Goal: Task Accomplishment & Management: Complete application form

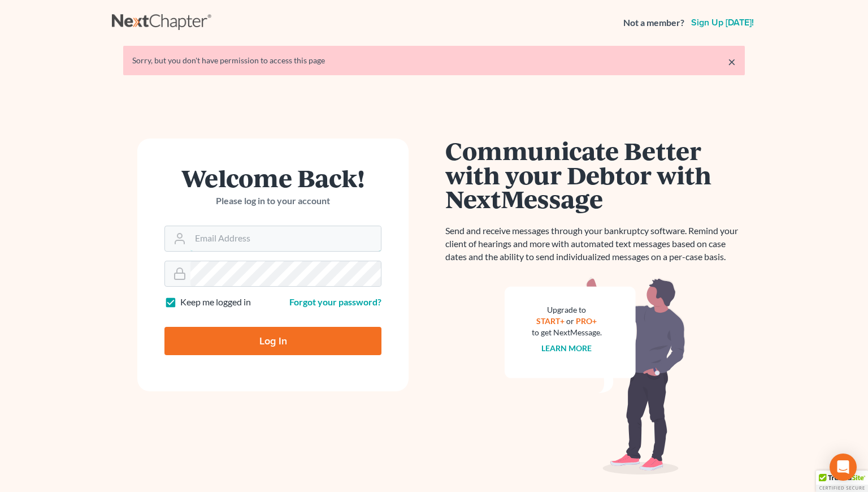
type input "[PERSON_NAME][EMAIL_ADDRESS][DOMAIN_NAME]"
click at [270, 346] on input "Log In" at bounding box center [272, 341] width 217 height 28
type input "Thinking..."
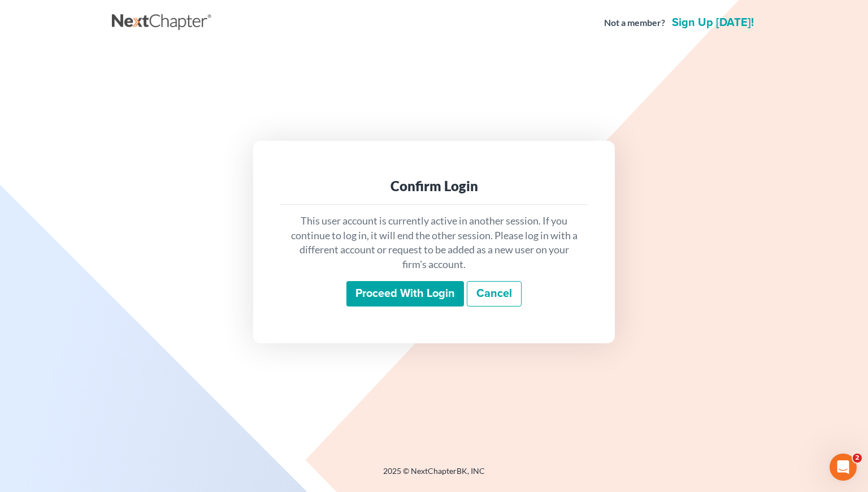
click at [397, 298] on input "Proceed with login" at bounding box center [405, 294] width 118 height 26
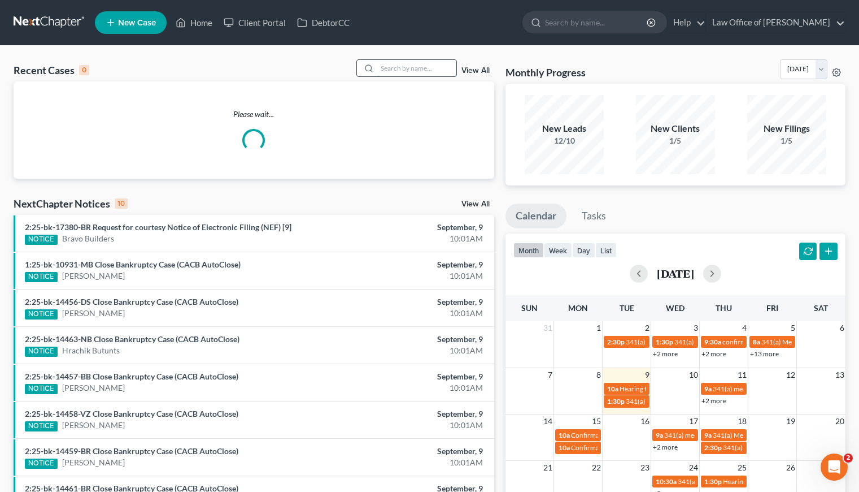
click at [403, 69] on input "search" at bounding box center [416, 68] width 79 height 16
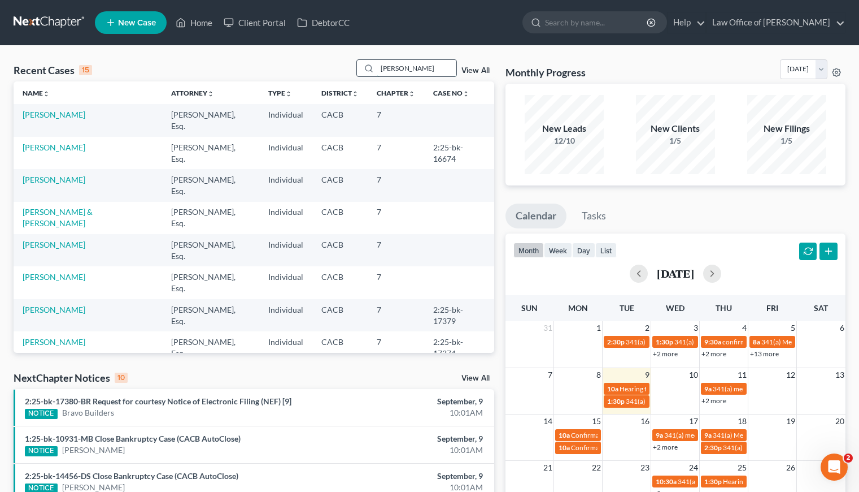
type input "[PERSON_NAME]"
click at [54, 142] on link "Kandralyan, Mary" at bounding box center [54, 147] width 63 height 10
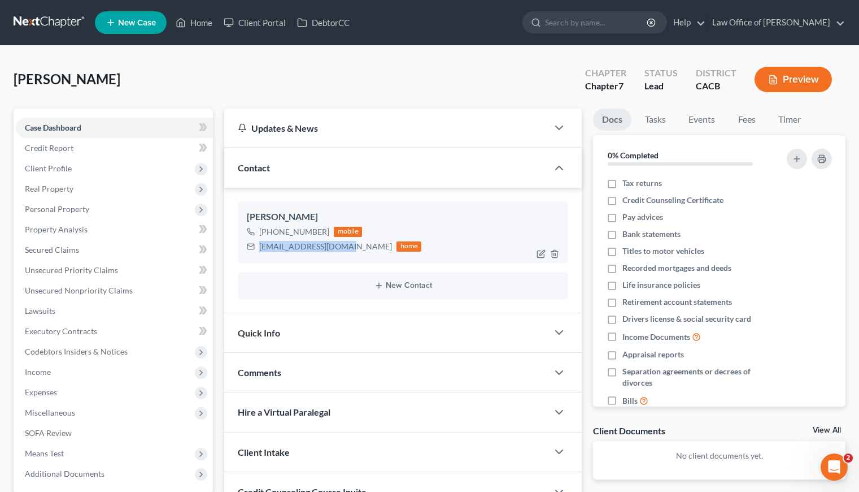
drag, startPoint x: 346, startPoint y: 246, endPoint x: 258, endPoint y: 247, distance: 88.2
click at [258, 247] on div "mkandralyan@gmail.com home" at bounding box center [334, 246] width 175 height 15
copy div "[EMAIL_ADDRESS][DOMAIN_NAME]"
click at [229, 75] on div "Kandralyan, Mary Upgraded Chapter Chapter 7 Status Lead District CACB Preview" at bounding box center [430, 83] width 832 height 49
click at [55, 164] on span "Client Profile" at bounding box center [48, 168] width 47 height 10
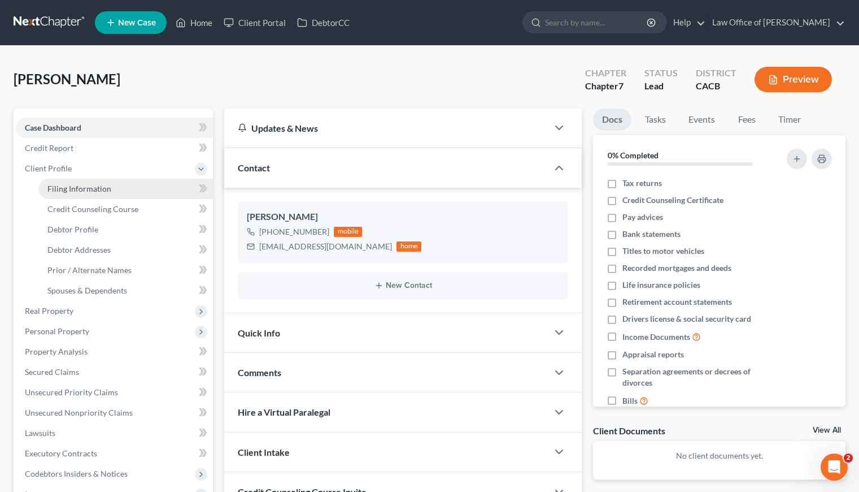
click at [89, 189] on span "Filing Information" at bounding box center [79, 189] width 64 height 10
select select "1"
select select "0"
select select "4"
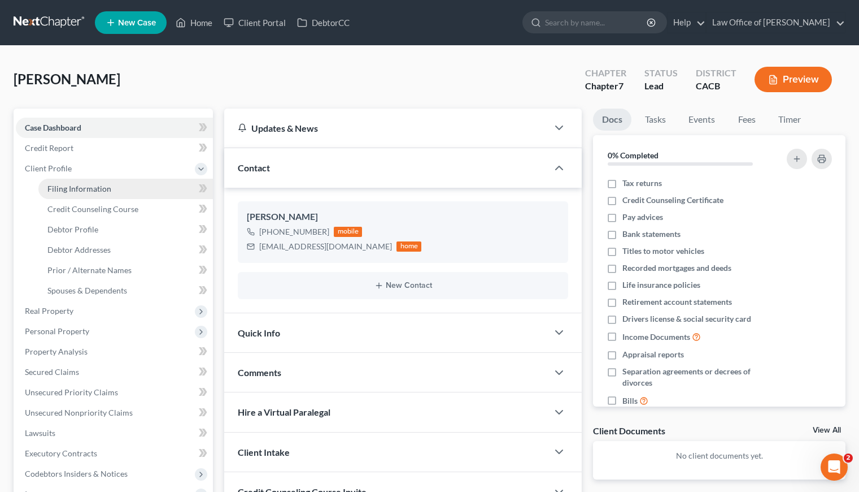
select select "1"
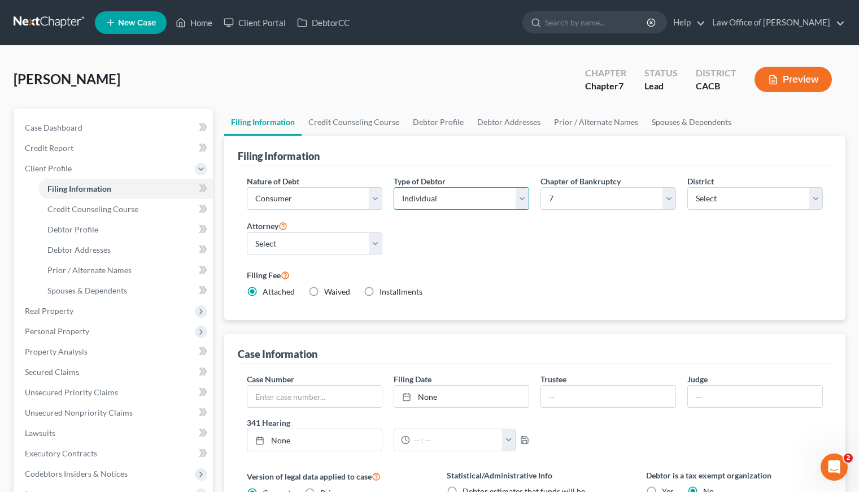
click at [440, 195] on select "Select Individual Joint" at bounding box center [462, 198] width 136 height 23
select select "1"
click at [394, 187] on select "Select Individual Joint" at bounding box center [462, 198] width 136 height 23
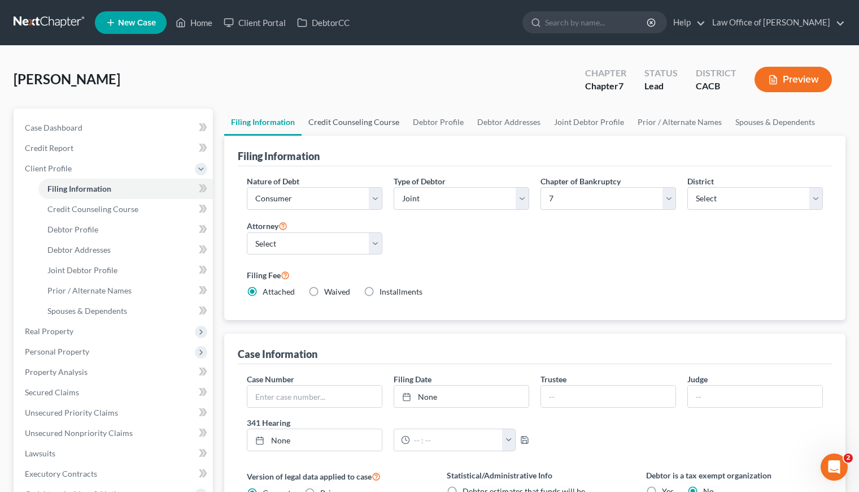
click at [355, 128] on link "Credit Counseling Course" at bounding box center [354, 121] width 105 height 27
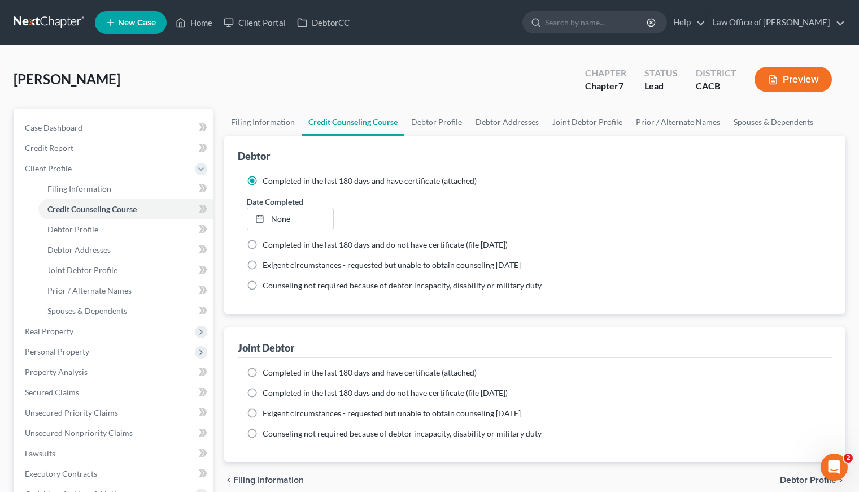
click at [263, 368] on label "Completed in the last 180 days and have certificate (attached)" at bounding box center [370, 372] width 214 height 11
click at [267, 368] on input "Completed in the last 180 days and have certificate (attached)" at bounding box center [270, 370] width 7 height 7
radio input "true"
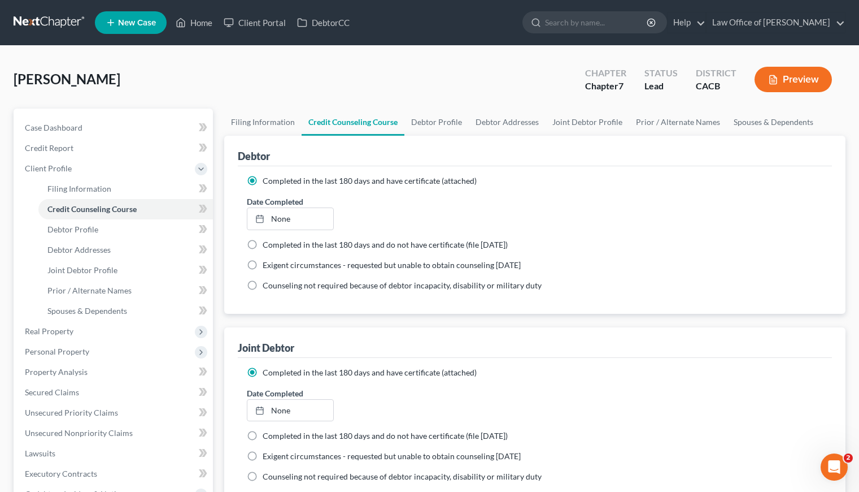
click at [263, 370] on label "Completed in the last 180 days and have certificate (attached)" at bounding box center [370, 372] width 214 height 11
click at [267, 370] on input "Completed in the last 180 days and have certificate (attached)" at bounding box center [270, 370] width 7 height 7
click at [450, 117] on link "Debtor Profile" at bounding box center [437, 121] width 64 height 27
select select "1"
select select "2"
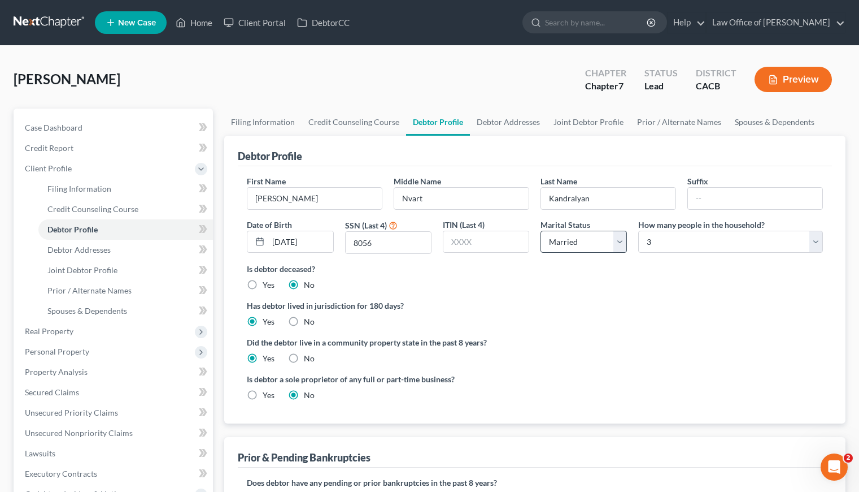
drag, startPoint x: 620, startPoint y: 296, endPoint x: 578, endPoint y: 245, distance: 66.2
click at [620, 296] on ng-include "First Name Mary Middle Name Nvart Last Name Kandralyan Suffix Date of Birth 08/…" at bounding box center [535, 292] width 576 height 234
click at [490, 124] on link "Debtor Addresses" at bounding box center [508, 121] width 77 height 27
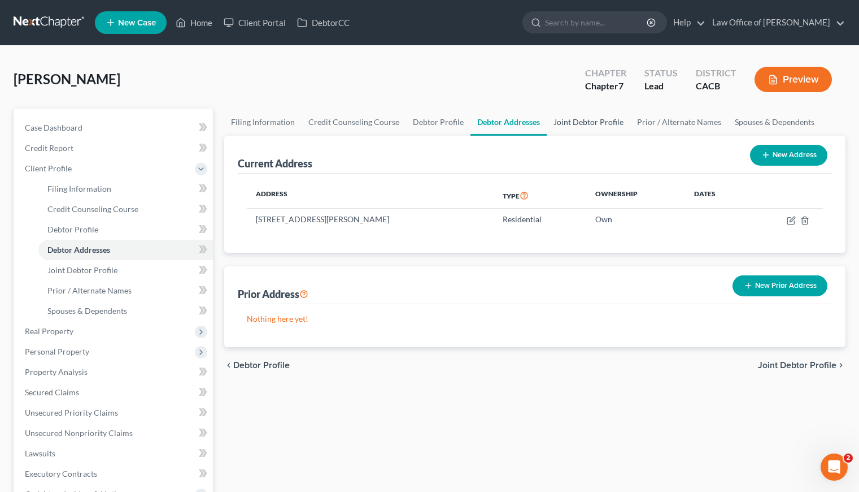
click at [612, 115] on link "Joint Debtor Profile" at bounding box center [589, 121] width 84 height 27
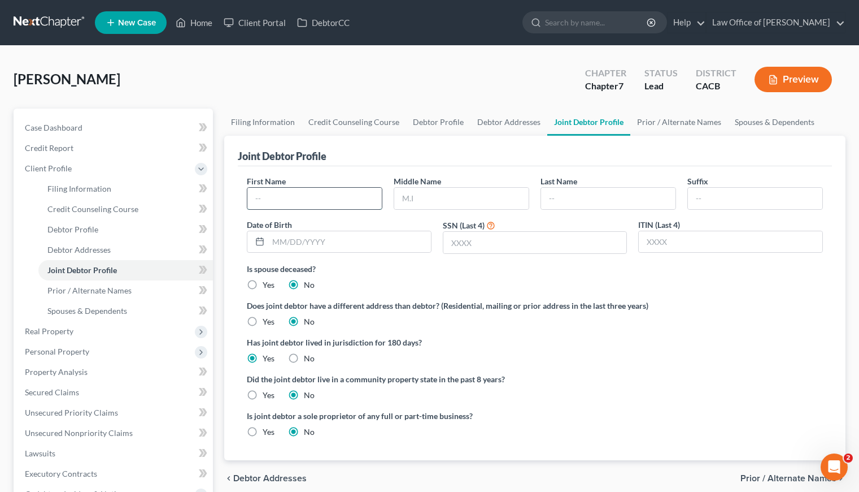
click at [359, 200] on input "text" at bounding box center [314, 198] width 134 height 21
type input "Stepan"
click at [594, 191] on input "text" at bounding box center [608, 198] width 134 height 21
type input "Kandralyan"
click at [263, 393] on label "Yes" at bounding box center [269, 394] width 12 height 11
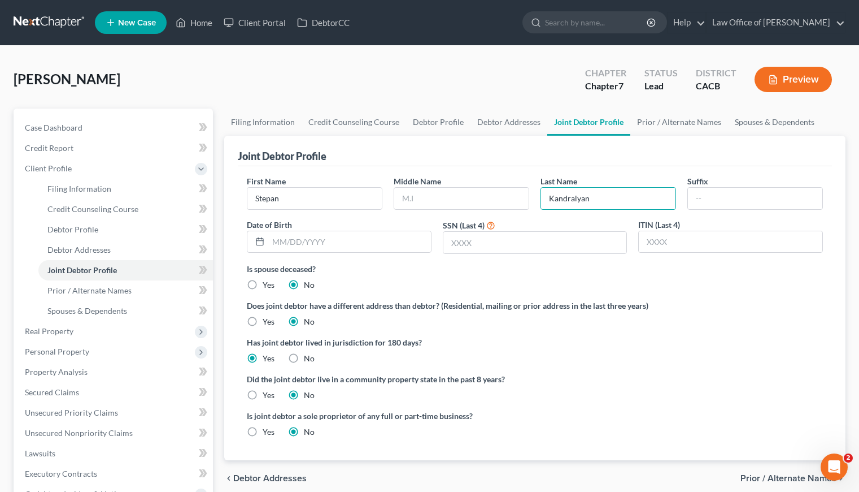
click at [267, 393] on input "Yes" at bounding box center [270, 392] width 7 height 7
radio input "true"
radio input "false"
click at [46, 127] on span "Case Dashboard" at bounding box center [54, 128] width 58 height 10
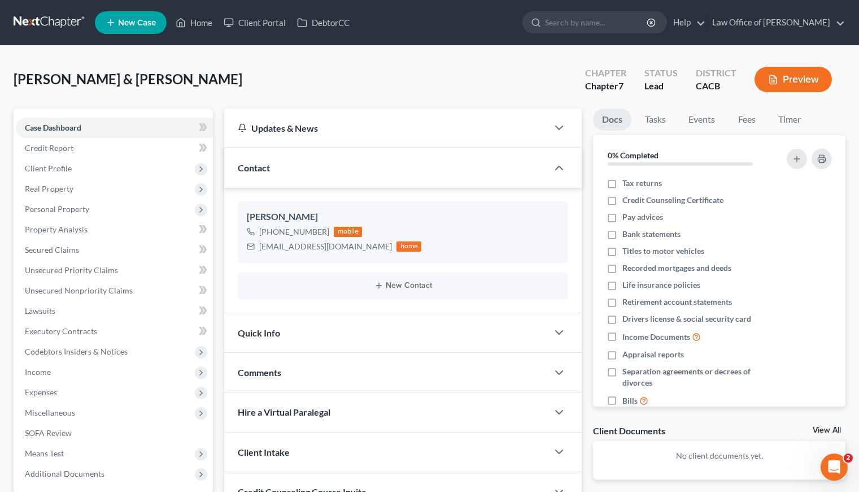
click at [360, 103] on div "[PERSON_NAME] & [PERSON_NAME] Upgraded Chapter Chapter 7 Status Lead District C…" at bounding box center [430, 83] width 832 height 49
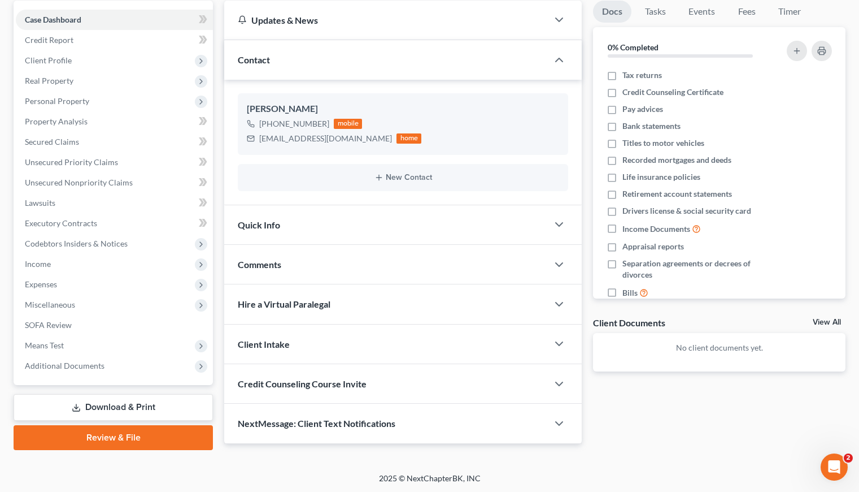
click at [111, 406] on link "Download & Print" at bounding box center [113, 407] width 199 height 27
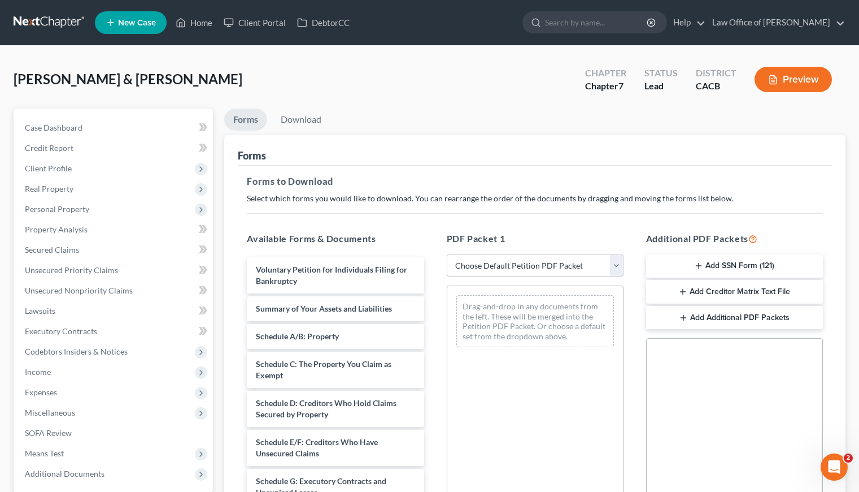
click at [497, 267] on select "Choose Default Petition PDF Packet Complete Bankruptcy Petition (all forms and …" at bounding box center [535, 265] width 177 height 23
select select "6"
click at [447, 254] on select "Choose Default Petition PDF Packet Complete Bankruptcy Petition (all forms and …" at bounding box center [535, 265] width 177 height 23
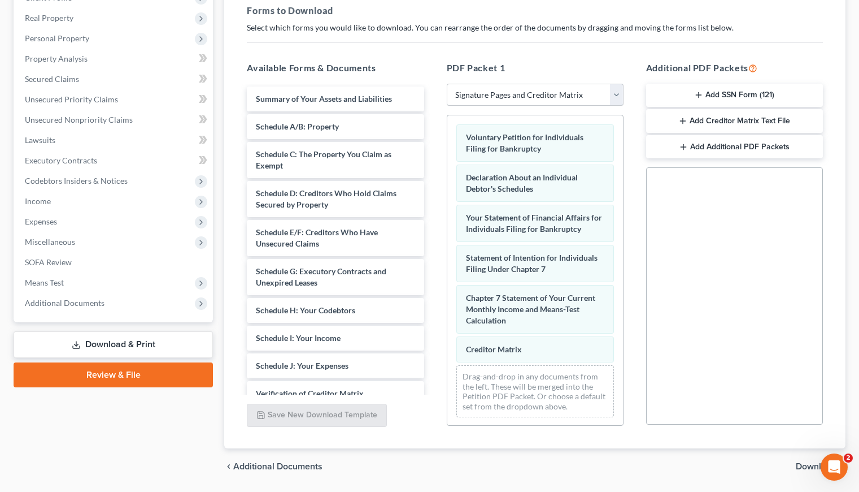
scroll to position [206, 0]
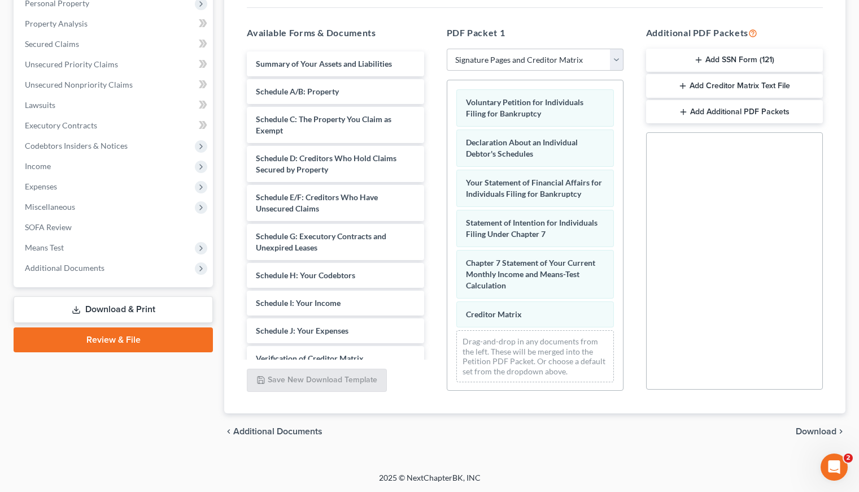
click at [813, 429] on span "Download" at bounding box center [816, 431] width 41 height 9
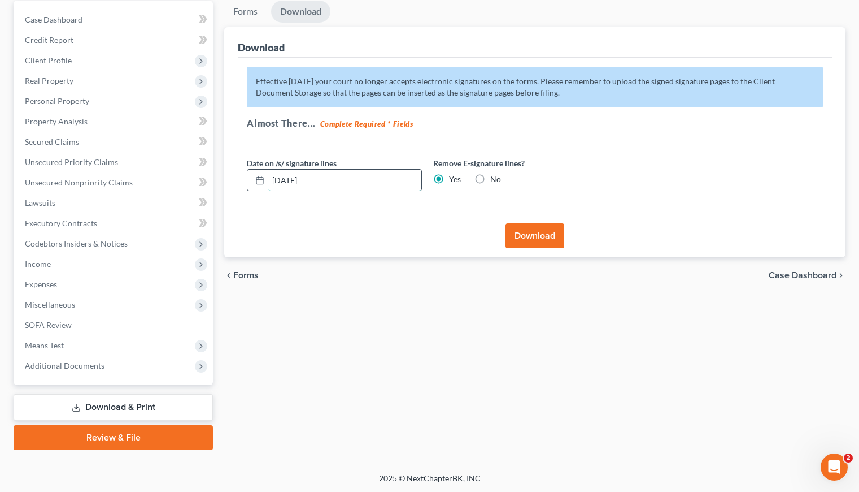
drag, startPoint x: 324, startPoint y: 178, endPoint x: 285, endPoint y: 180, distance: 39.6
click at [285, 180] on input "[DATE]" at bounding box center [344, 180] width 153 height 21
type input "[DATE]"
click at [538, 232] on button "Download" at bounding box center [535, 235] width 59 height 25
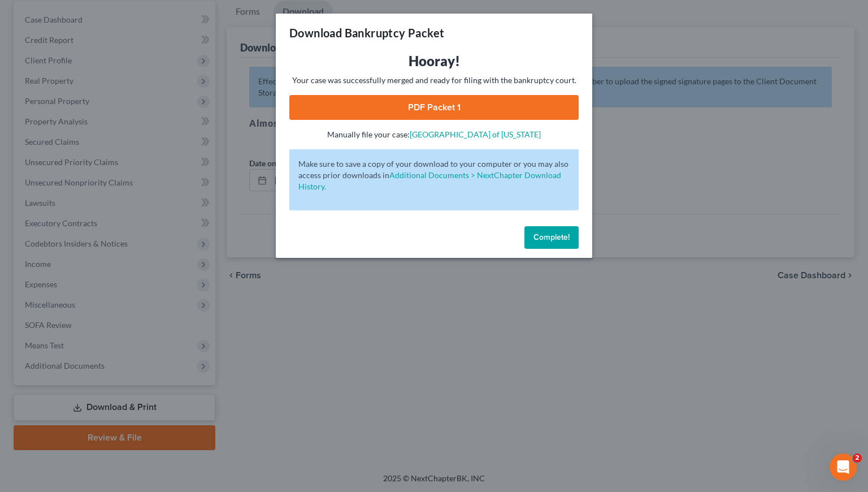
click at [419, 109] on link "PDF Packet 1" at bounding box center [433, 107] width 289 height 25
click at [550, 239] on span "Complete!" at bounding box center [551, 237] width 36 height 10
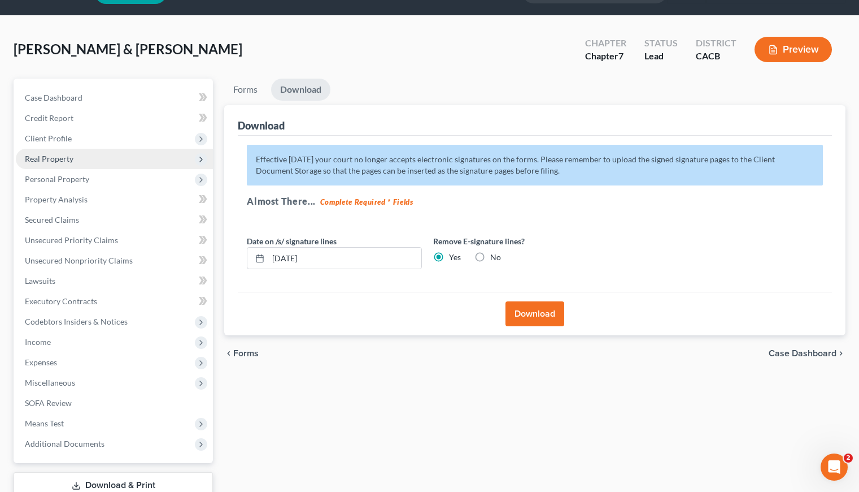
scroll to position [0, 0]
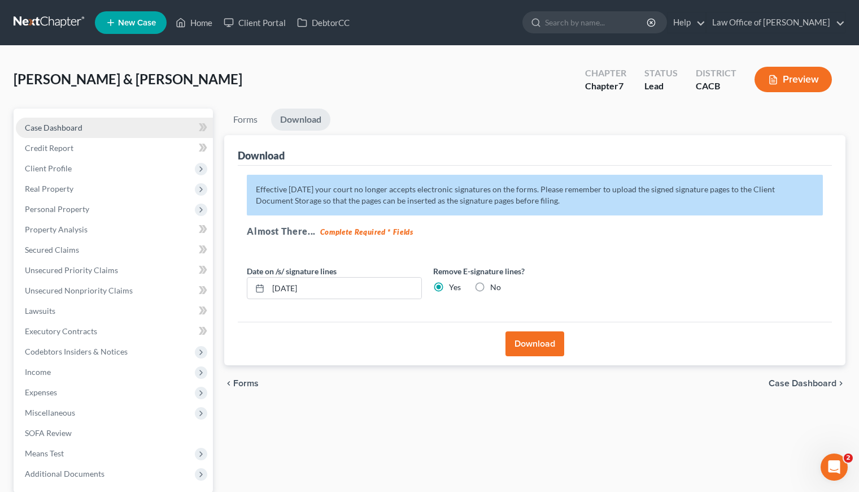
click at [64, 123] on span "Case Dashboard" at bounding box center [54, 128] width 58 height 10
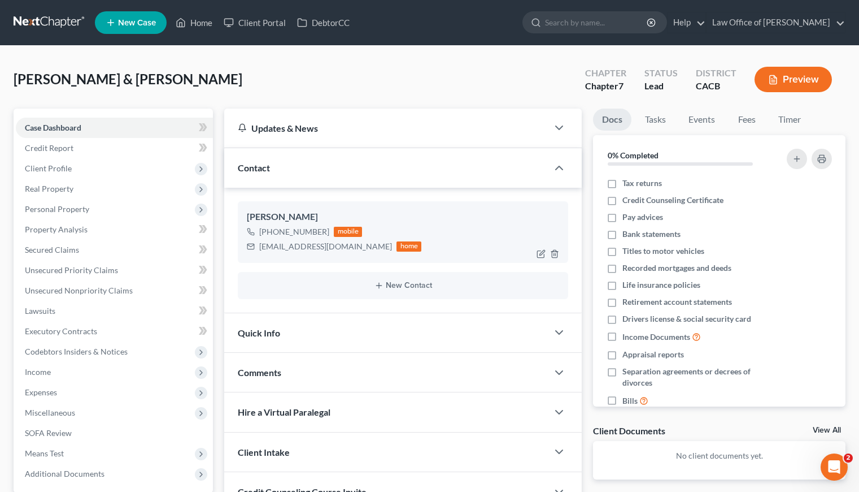
drag, startPoint x: 327, startPoint y: 230, endPoint x: 270, endPoint y: 231, distance: 57.1
click at [270, 231] on div "[PHONE_NUMBER] mobile" at bounding box center [334, 231] width 175 height 15
copy div "[PHONE_NUMBER]"
click at [343, 73] on div "[PERSON_NAME] & [PERSON_NAME] Upgraded Chapter Chapter 7 Status Lead District C…" at bounding box center [430, 83] width 832 height 49
click at [46, 170] on span "Client Profile" at bounding box center [48, 168] width 47 height 10
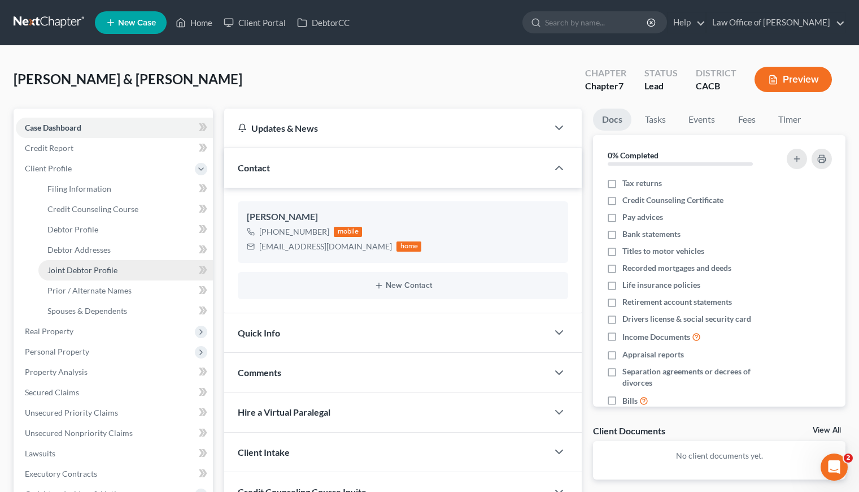
click at [83, 271] on span "Joint Debtor Profile" at bounding box center [82, 270] width 70 height 10
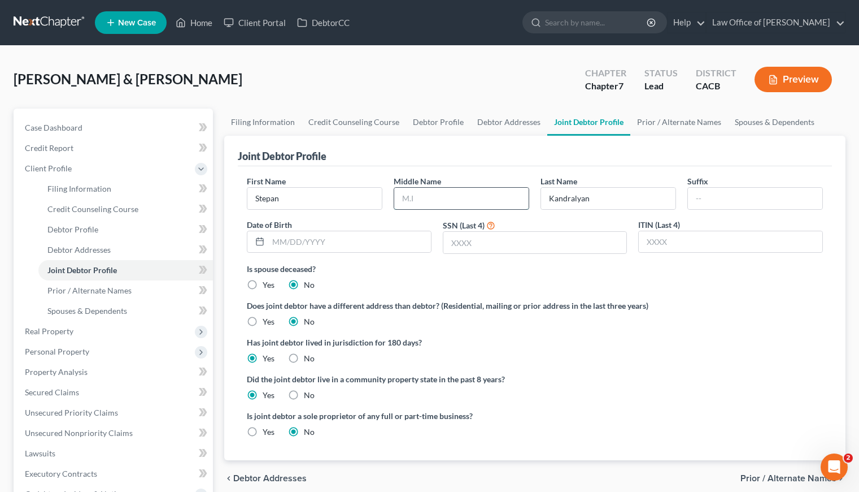
click at [471, 197] on input "text" at bounding box center [461, 198] width 134 height 21
type input "[PERSON_NAME]"
click at [498, 277] on div "Is spouse deceased? Yes No" at bounding box center [535, 277] width 576 height 28
drag, startPoint x: 447, startPoint y: 279, endPoint x: 418, endPoint y: 294, distance: 33.1
click at [445, 280] on div "Is spouse deceased? Yes No" at bounding box center [535, 277] width 576 height 28
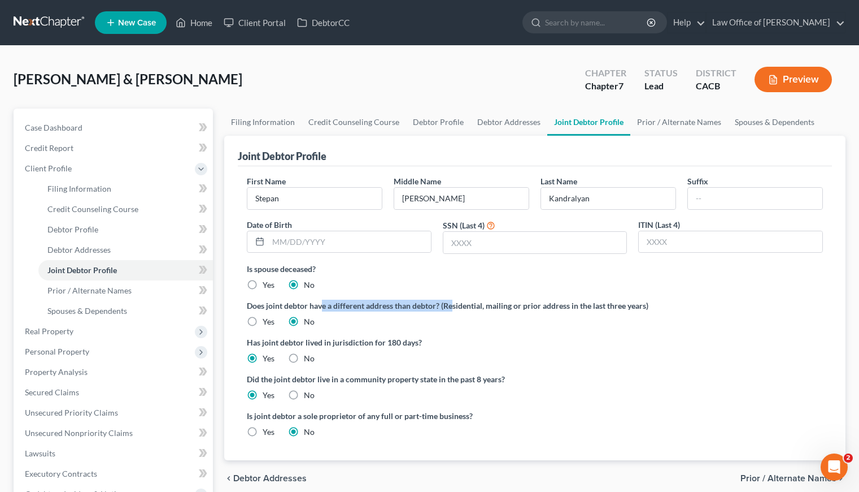
drag, startPoint x: 455, startPoint y: 307, endPoint x: 324, endPoint y: 310, distance: 131.7
click at [324, 310] on label "Does joint debtor have a different address than debtor? (Residential, mailing o…" at bounding box center [535, 305] width 576 height 12
click at [529, 301] on label "Does joint debtor have a different address than debtor? (Residential, mailing o…" at bounding box center [535, 305] width 576 height 12
drag, startPoint x: 246, startPoint y: 304, endPoint x: 443, endPoint y: 308, distance: 196.7
click at [401, 308] on div "First Name [PERSON_NAME] Middle Name [PERSON_NAME] Last Name [PERSON_NAME] Date…" at bounding box center [535, 313] width 594 height 294
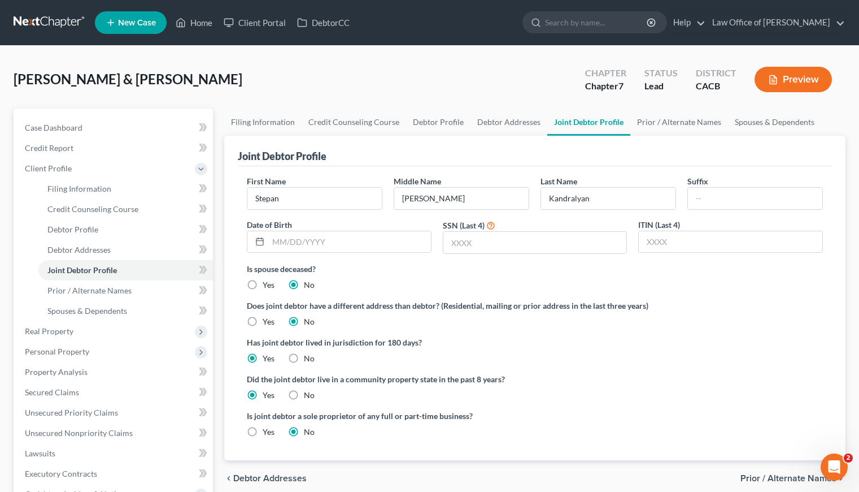
click at [477, 302] on label "Does joint debtor have a different address than debtor? (Residential, mailing o…" at bounding box center [535, 305] width 576 height 12
click at [559, 290] on div "Is spouse deceased? Yes No" at bounding box center [535, 277] width 576 height 28
click at [64, 121] on link "Case Dashboard" at bounding box center [114, 128] width 197 height 20
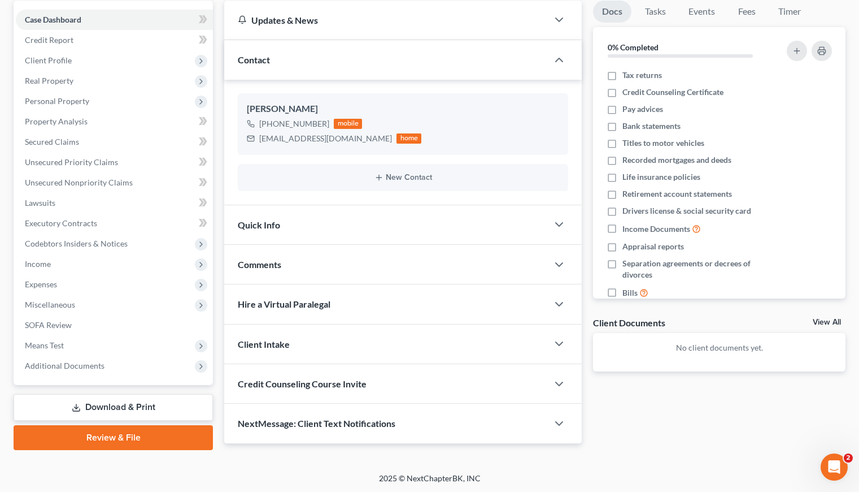
click at [135, 404] on link "Download & Print" at bounding box center [113, 407] width 199 height 27
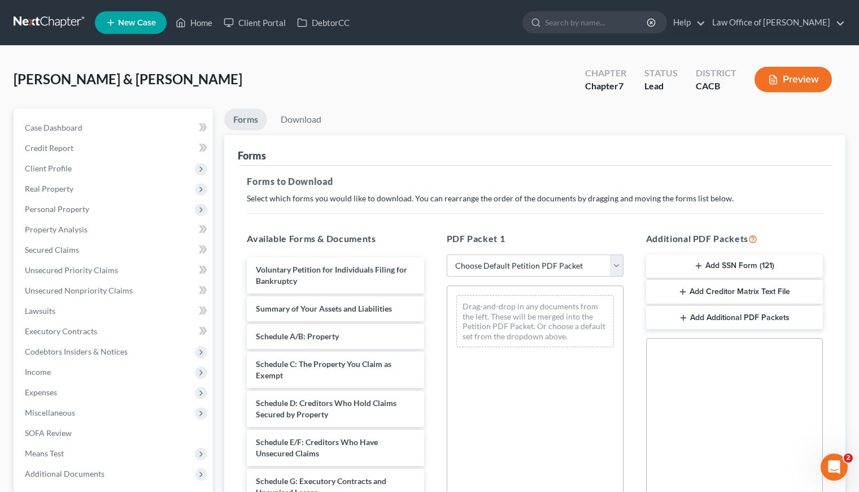
click at [501, 266] on select "Choose Default Petition PDF Packet Complete Bankruptcy Petition (all forms and …" at bounding box center [535, 265] width 177 height 23
select select "6"
click at [447, 254] on select "Choose Default Petition PDF Packet Complete Bankruptcy Petition (all forms and …" at bounding box center [535, 265] width 177 height 23
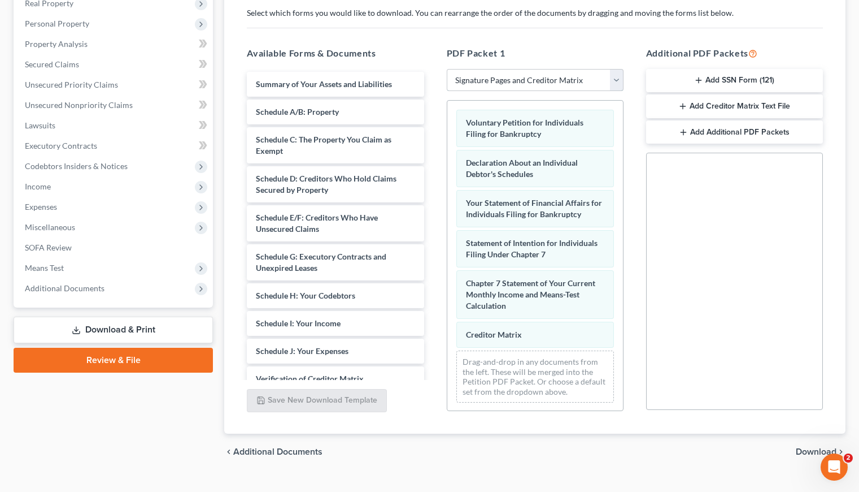
scroll to position [206, 0]
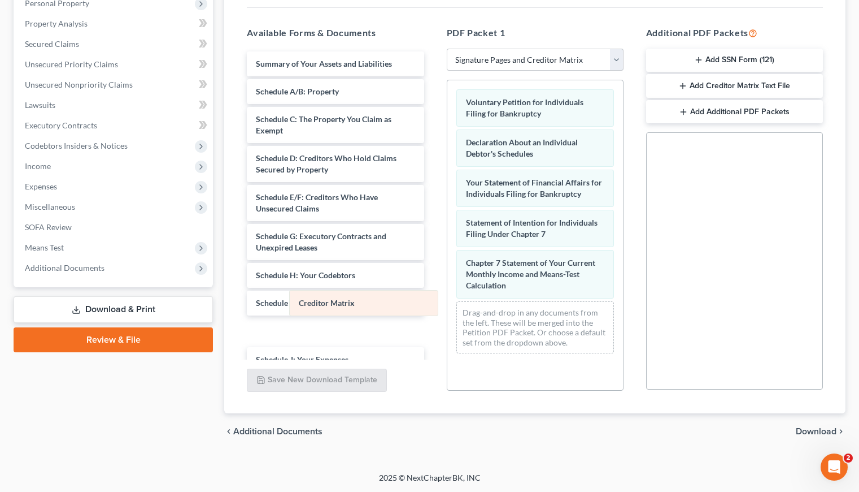
drag, startPoint x: 514, startPoint y: 315, endPoint x: 344, endPoint y: 303, distance: 171.0
click at [447, 303] on div "Creditor Matrix Voluntary Petition for Individuals Filing for Bankruptcy Declar…" at bounding box center [535, 221] width 176 height 282
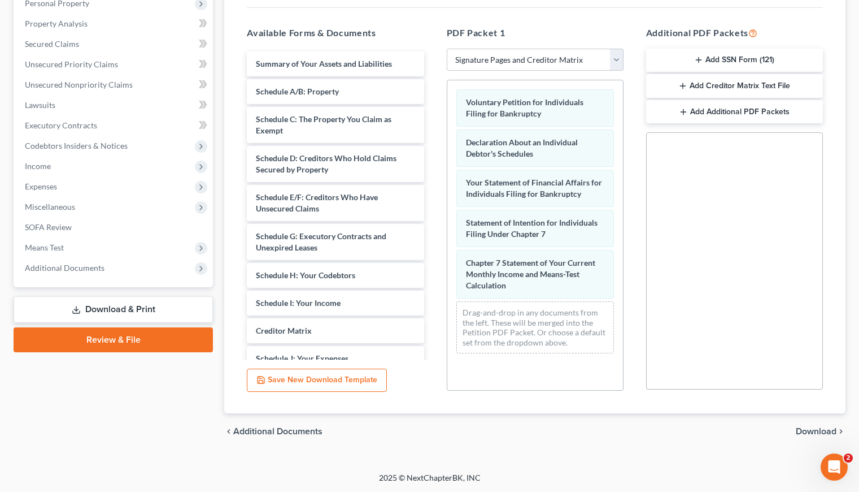
click at [807, 430] on span "Download" at bounding box center [816, 431] width 41 height 9
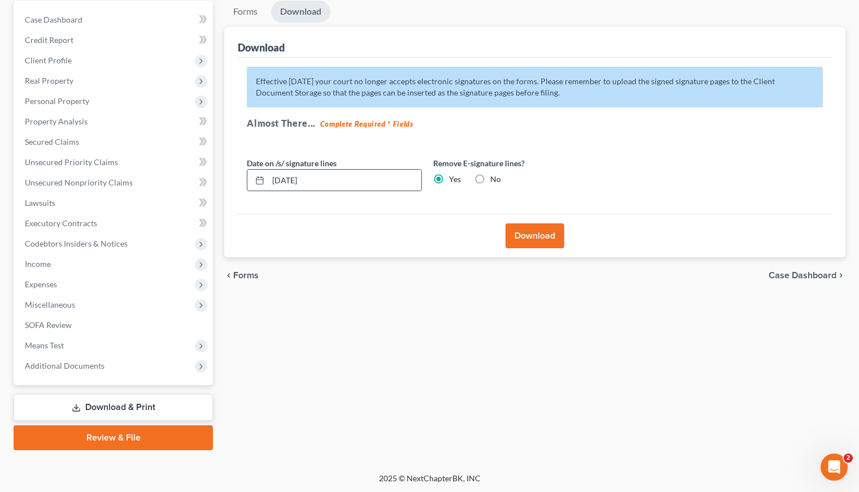
drag, startPoint x: 328, startPoint y: 181, endPoint x: 286, endPoint y: 182, distance: 42.4
click at [286, 182] on input "[DATE]" at bounding box center [344, 180] width 153 height 21
type input "09/15/2025"
click at [538, 236] on button "Download" at bounding box center [535, 235] width 59 height 25
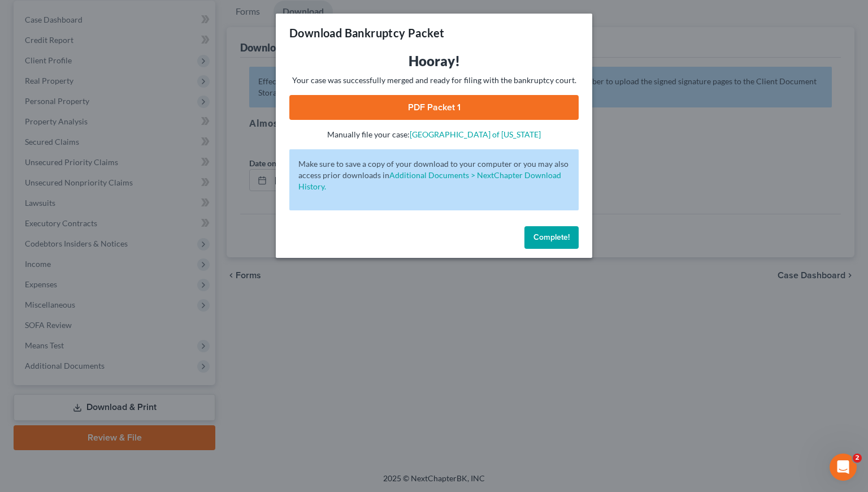
click at [428, 97] on link "PDF Packet 1" at bounding box center [433, 107] width 289 height 25
click at [557, 237] on span "Complete!" at bounding box center [551, 237] width 36 height 10
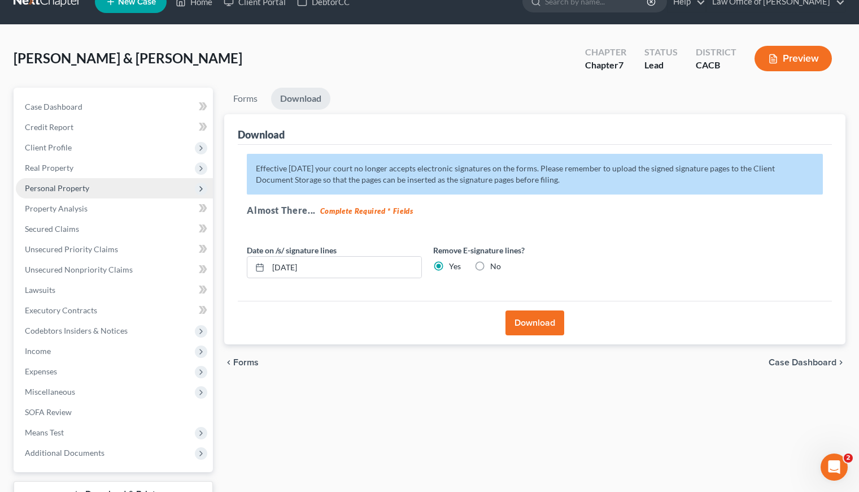
scroll to position [0, 0]
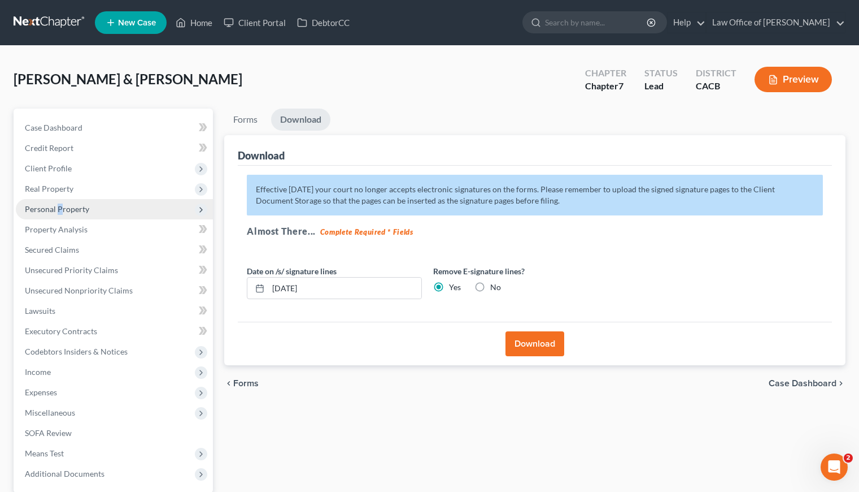
click at [59, 211] on span "Personal Property" at bounding box center [57, 209] width 64 height 10
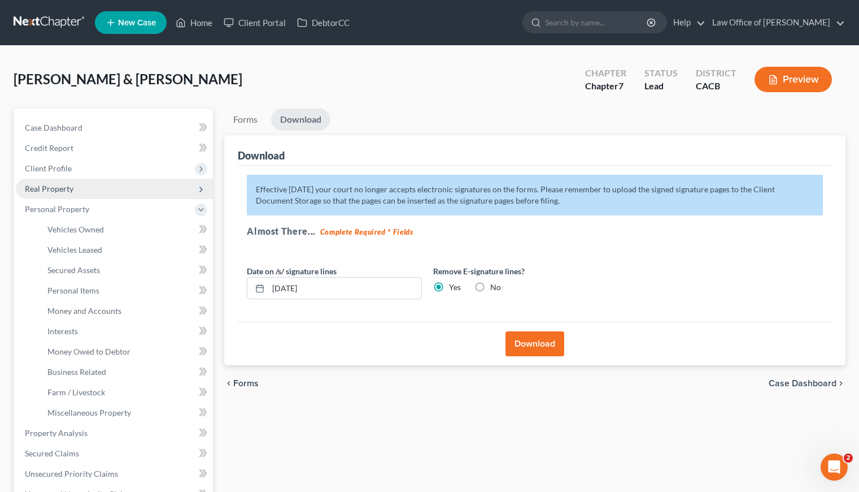
click at [63, 189] on span "Real Property" at bounding box center [49, 189] width 49 height 10
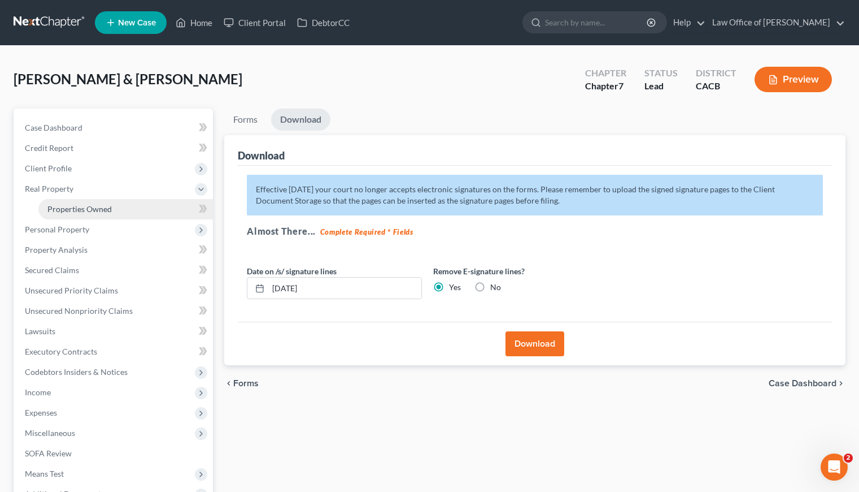
click at [71, 205] on span "Properties Owned" at bounding box center [79, 209] width 64 height 10
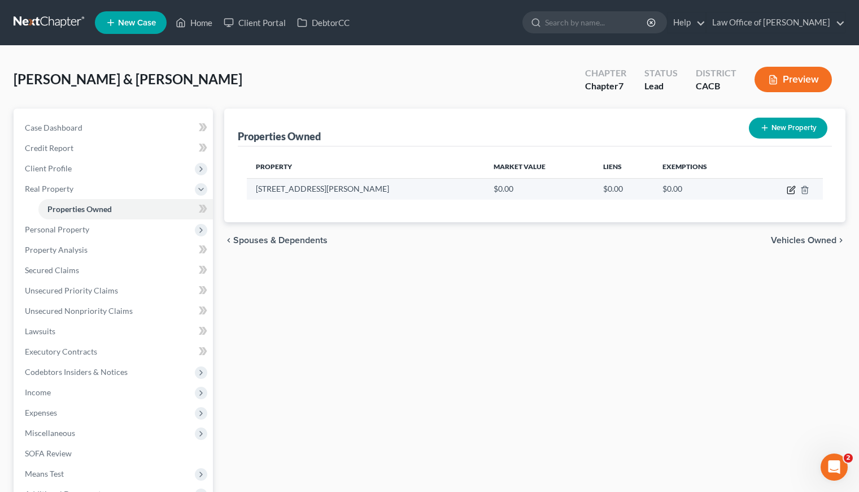
click at [793, 189] on icon "button" at bounding box center [791, 189] width 9 height 9
select select "4"
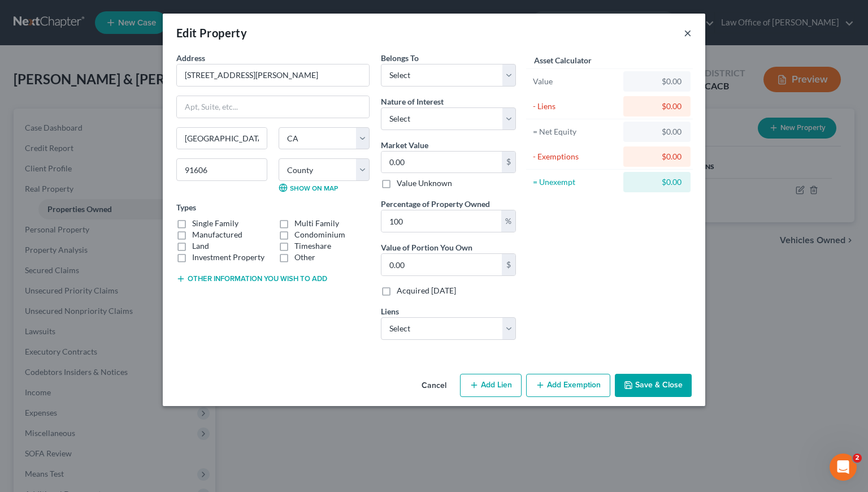
click at [684, 34] on button "×" at bounding box center [688, 33] width 8 height 14
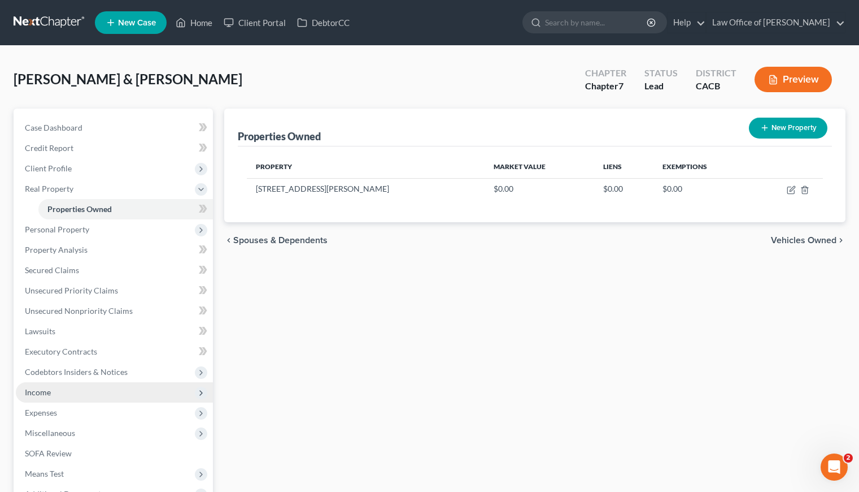
click at [38, 385] on span "Income" at bounding box center [114, 392] width 197 height 20
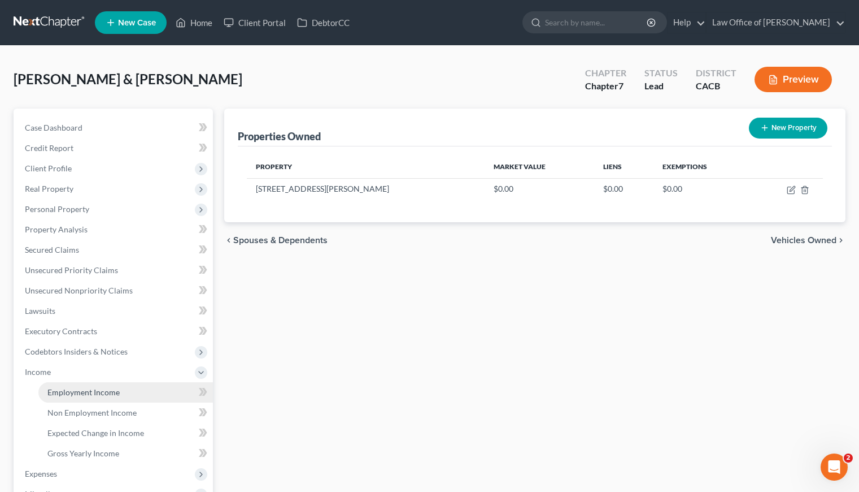
click at [100, 390] on span "Employment Income" at bounding box center [83, 392] width 72 height 10
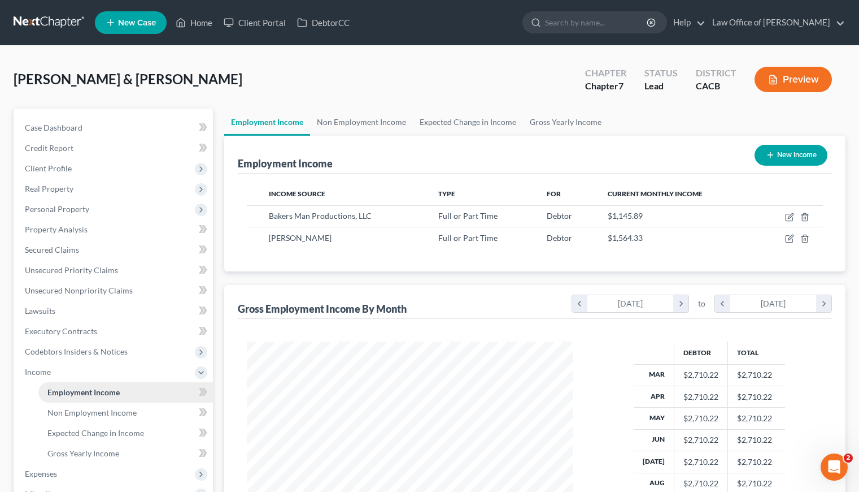
scroll to position [202, 349]
click at [57, 169] on span "Client Profile" at bounding box center [48, 168] width 47 height 10
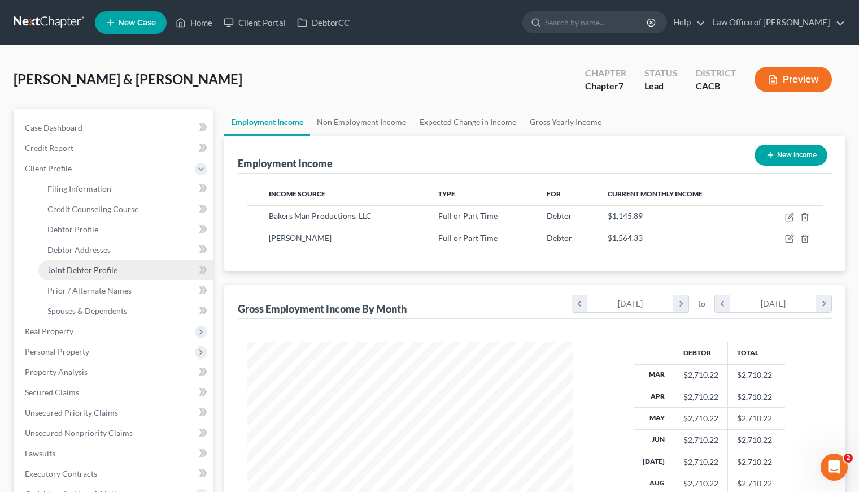
click at [99, 273] on span "Joint Debtor Profile" at bounding box center [82, 270] width 70 height 10
